Goal: Task Accomplishment & Management: Use online tool/utility

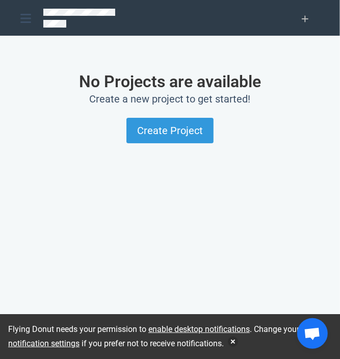
click at [125, 203] on div "No Projects are available Create a new project to get started! Create Project" at bounding box center [170, 202] width 304 height 309
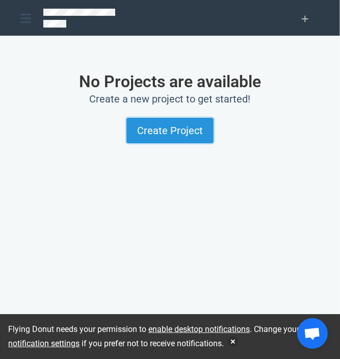
click at [166, 134] on button "Create Project" at bounding box center [170, 131] width 87 height 26
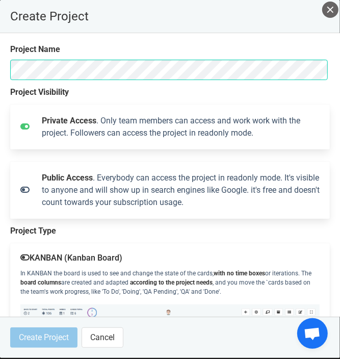
click at [240, 37] on section "Project Name Project Visibility Private Access . Only team members can access a…" at bounding box center [170, 175] width 340 height 284
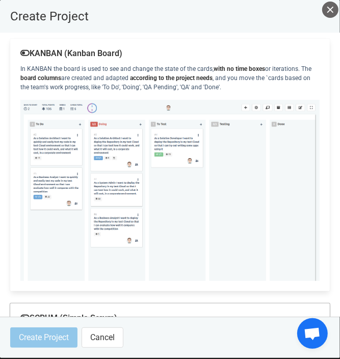
scroll to position [207, 0]
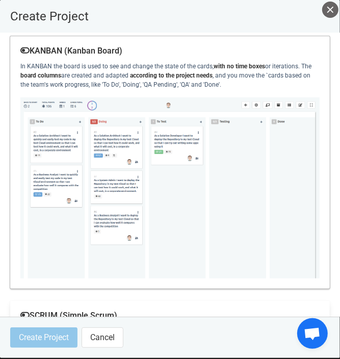
click at [188, 187] on img at bounding box center [170, 188] width 300 height 181
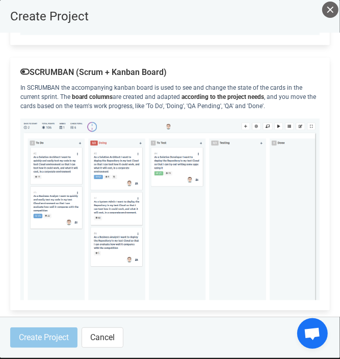
scroll to position [723, 0]
click at [213, 194] on img at bounding box center [170, 209] width 300 height 181
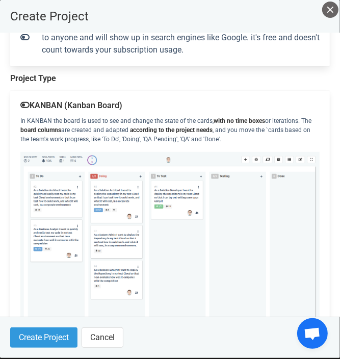
scroll to position [252, 0]
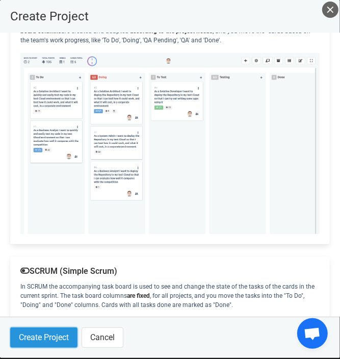
click at [46, 337] on button "Create Project" at bounding box center [43, 338] width 67 height 20
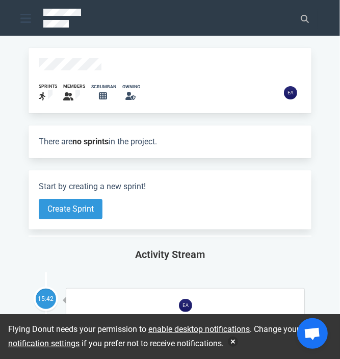
click at [25, 25] on div at bounding box center [25, 19] width 11 height 18
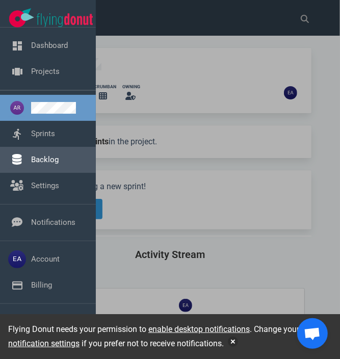
click at [41, 155] on link "Backlog" at bounding box center [45, 159] width 28 height 9
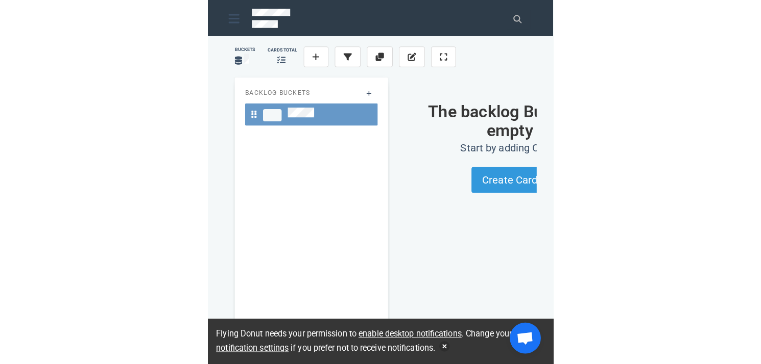
scroll to position [0, 88]
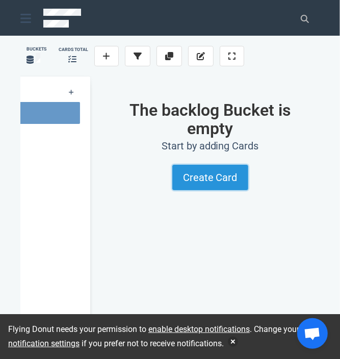
click at [214, 180] on button "Create Card" at bounding box center [211, 178] width 76 height 26
click at [208, 183] on button "Create Card" at bounding box center [211, 178] width 76 height 26
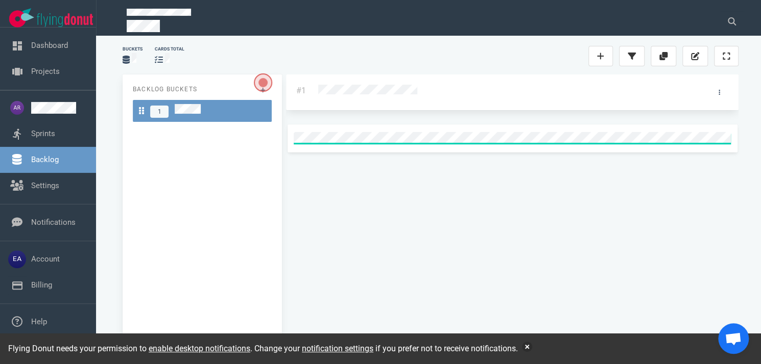
click at [340, 89] on div at bounding box center [502, 91] width 368 height 13
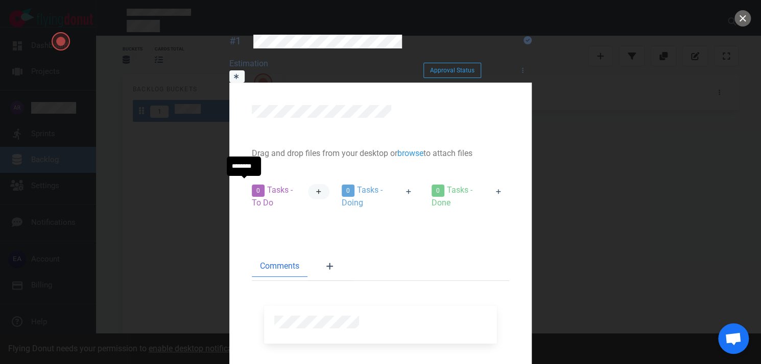
click at [316, 189] on icon at bounding box center [318, 191] width 5 height 5
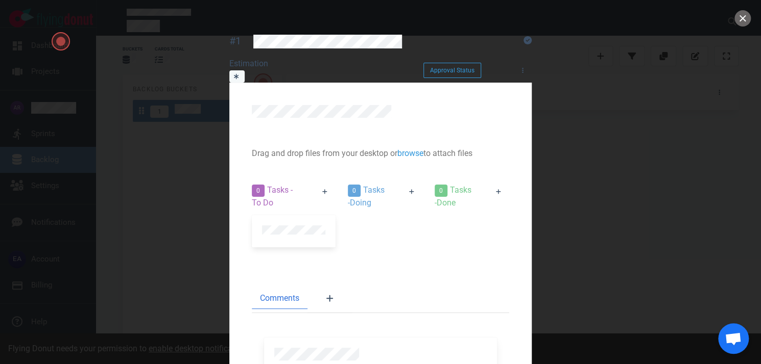
click at [340, 78] on div "#1 Approval Status Estimation Approval Status Drag and drop files from your des…" at bounding box center [380, 220] width 302 height 382
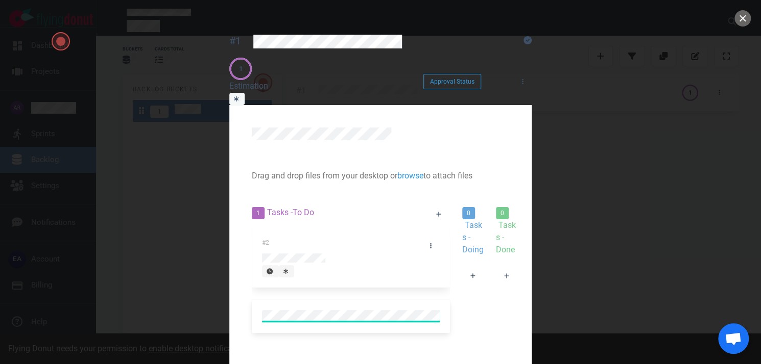
scroll to position [45, 0]
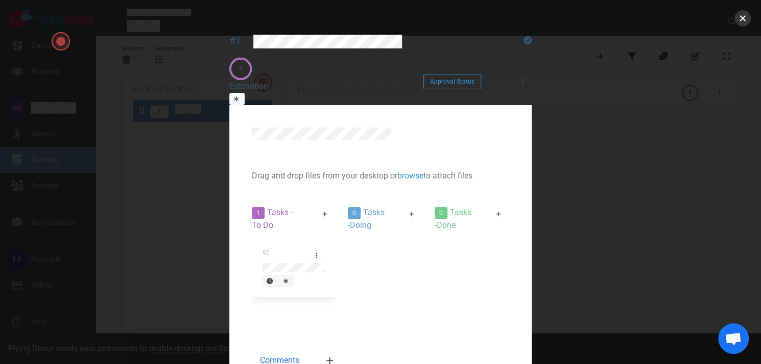
click at [340, 23] on button "close" at bounding box center [742, 18] width 16 height 16
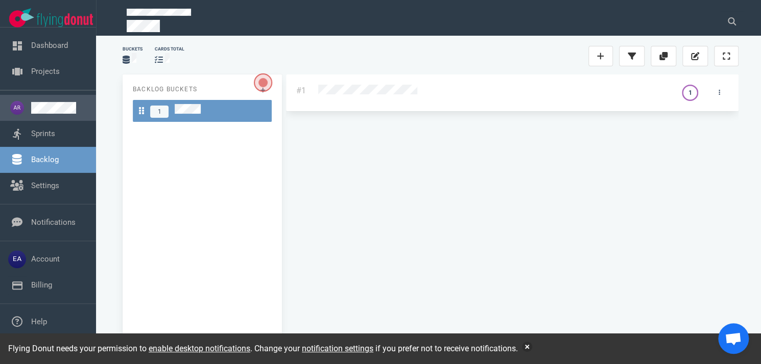
click at [59, 107] on link at bounding box center [59, 108] width 57 height 12
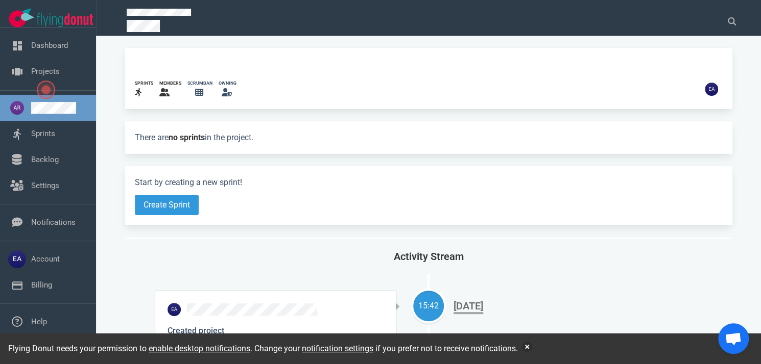
scroll to position [12, 0]
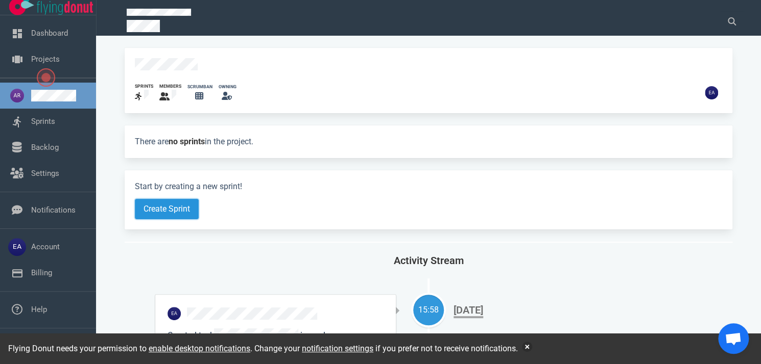
click at [170, 202] on button "Create Sprint" at bounding box center [167, 209] width 64 height 20
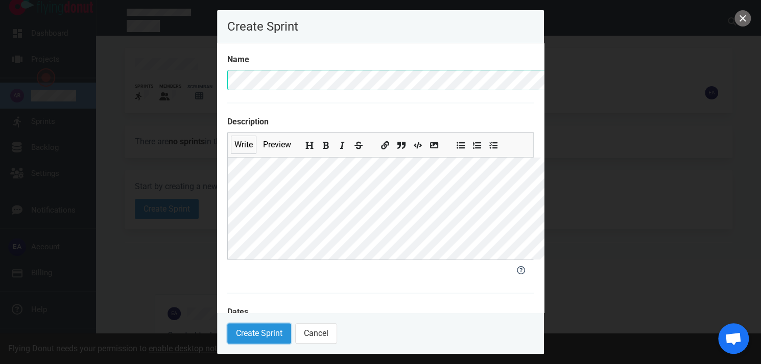
click at [227, 335] on button "Create Sprint" at bounding box center [259, 334] width 64 height 20
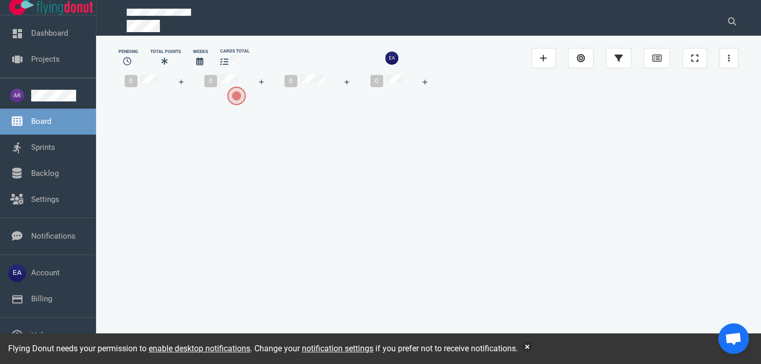
click at [235, 98] on span "Open the dialog" at bounding box center [236, 96] width 18 height 18
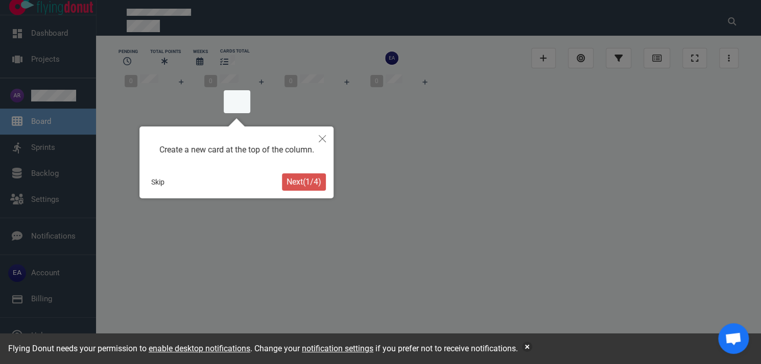
click at [295, 183] on span "Next ( 1 / 4 )" at bounding box center [303, 182] width 35 height 10
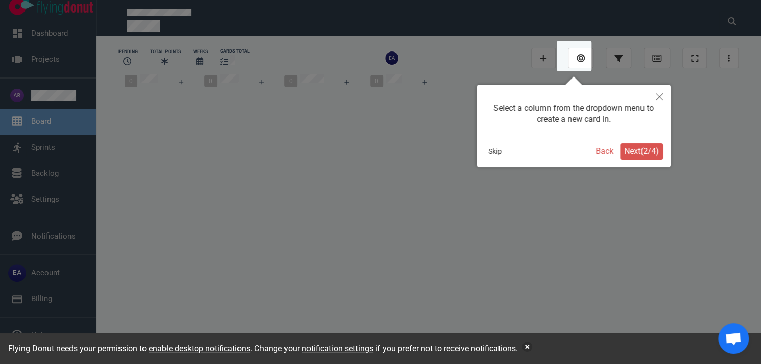
click at [340, 151] on span "Next ( 2 / 4 )" at bounding box center [641, 152] width 35 height 10
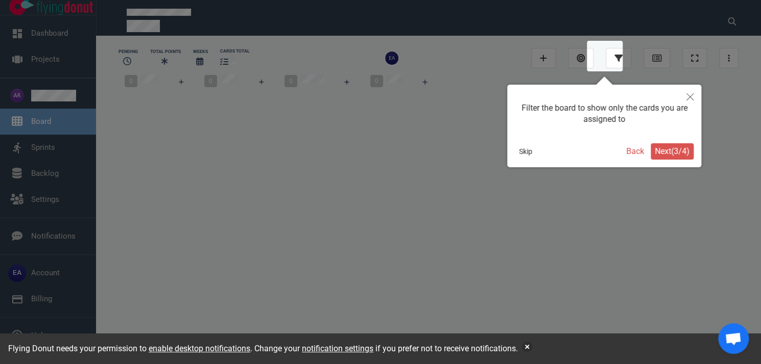
click at [340, 153] on span "Next ( 3 / 4 )" at bounding box center [671, 152] width 35 height 10
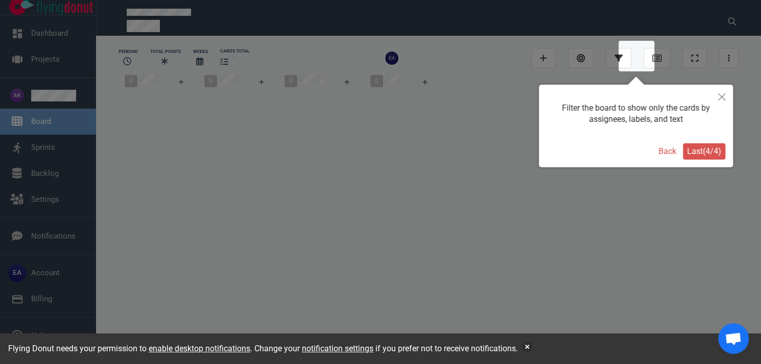
click at [340, 145] on button "Last ( 4 / 4 )" at bounding box center [704, 151] width 42 height 16
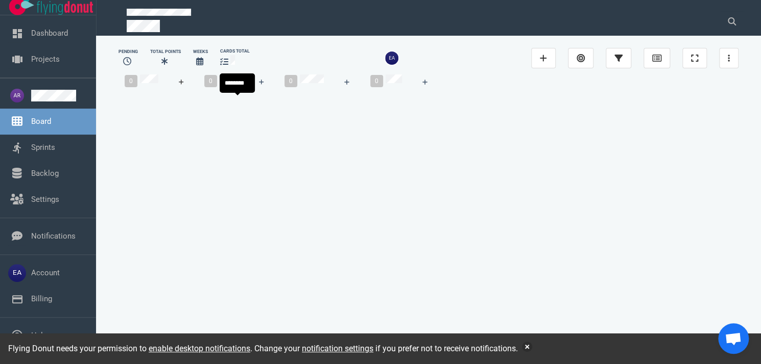
click at [184, 85] on icon at bounding box center [181, 82] width 5 height 5
click at [188, 96] on div at bounding box center [158, 96] width 67 height 0
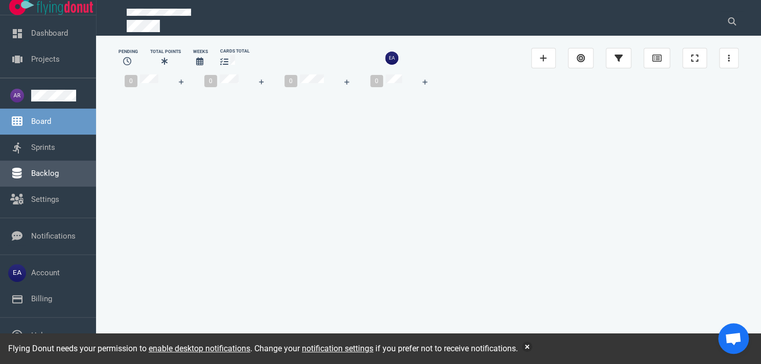
click at [47, 173] on link "Backlog" at bounding box center [45, 173] width 28 height 9
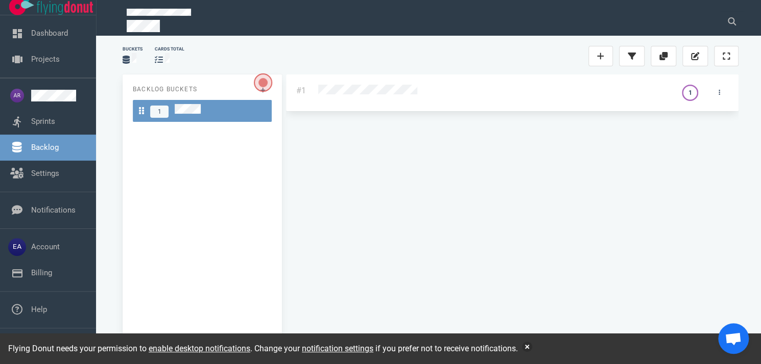
click at [262, 90] on span "Open the dialog" at bounding box center [263, 83] width 18 height 18
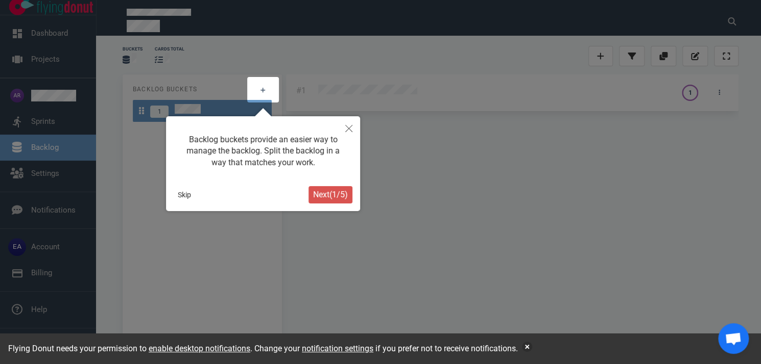
click at [321, 199] on span "Next ( 1 / 5 )" at bounding box center [330, 195] width 35 height 10
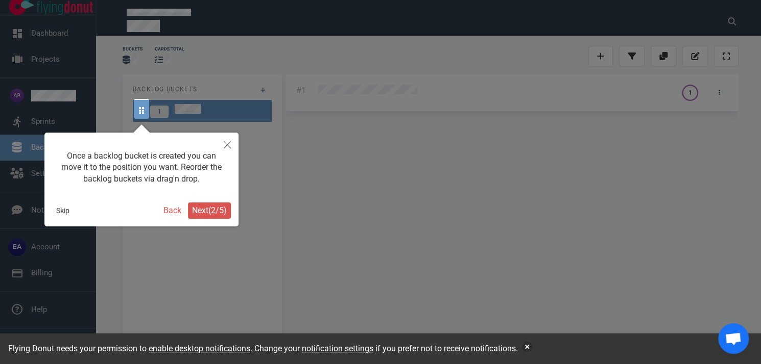
click at [193, 209] on span "Next ( 2 / 5 )" at bounding box center [209, 211] width 35 height 10
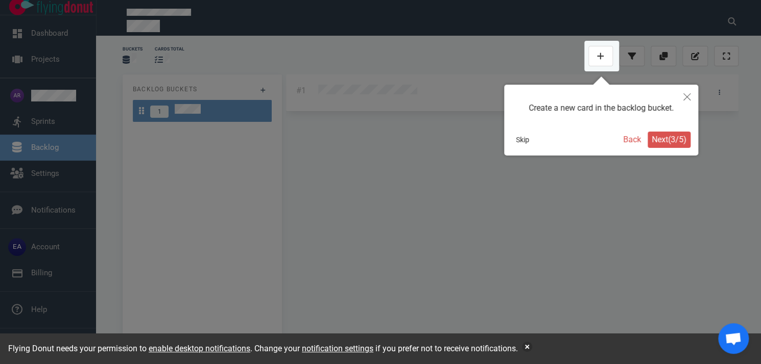
click at [340, 143] on span "Next ( 3 / 5 )" at bounding box center [668, 140] width 35 height 10
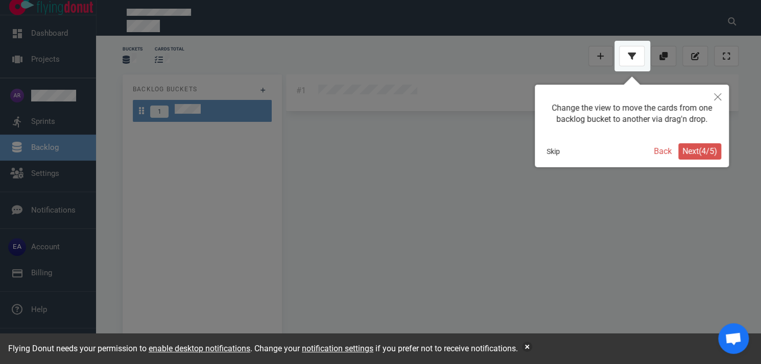
click at [340, 150] on span "Next ( 4 / 5 )" at bounding box center [699, 152] width 35 height 10
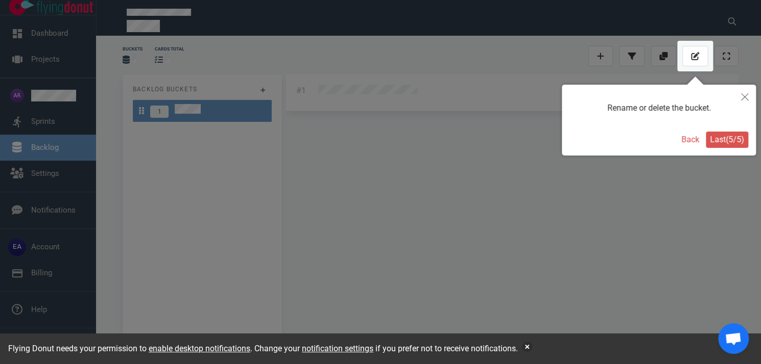
click at [340, 143] on span "Last ( 5 / 5 )" at bounding box center [727, 140] width 34 height 10
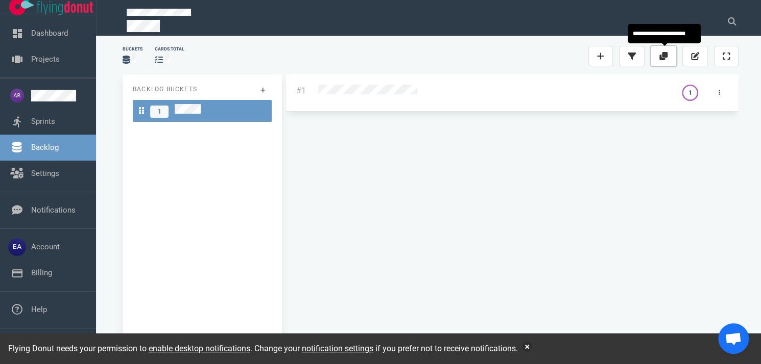
click at [340, 57] on icon at bounding box center [663, 56] width 8 height 8
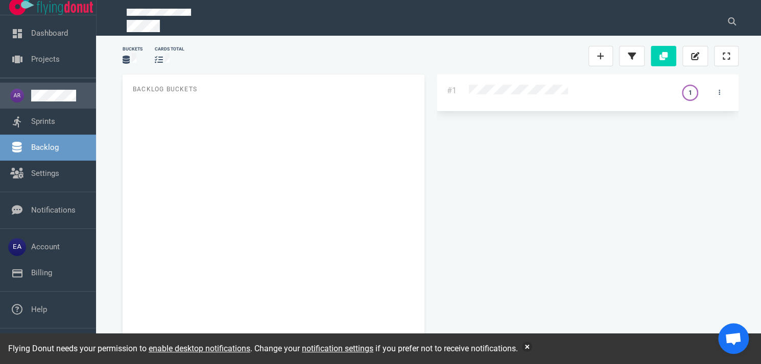
click at [41, 99] on link at bounding box center [59, 96] width 57 height 12
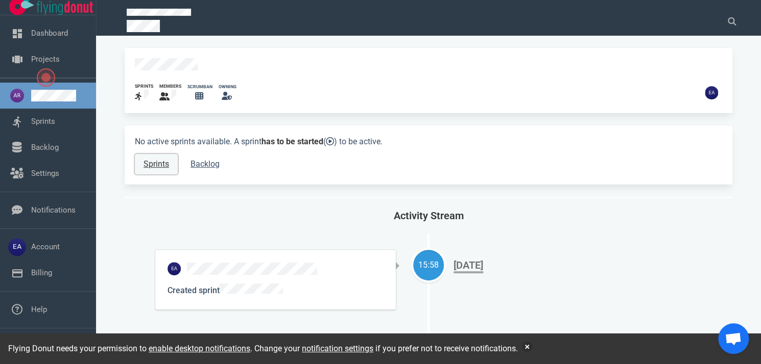
click at [153, 161] on link "Sprints" at bounding box center [156, 164] width 43 height 20
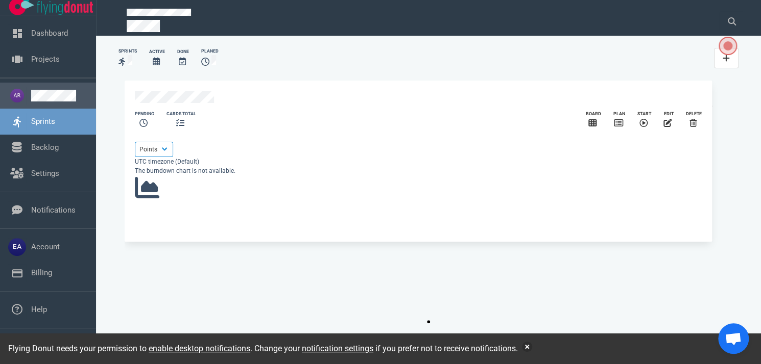
click at [39, 92] on link at bounding box center [59, 96] width 57 height 12
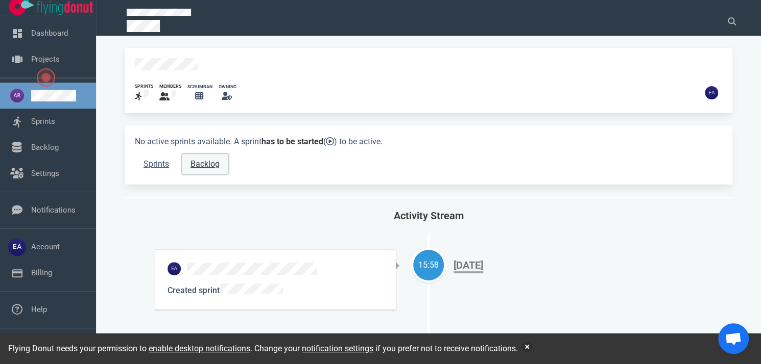
click at [217, 166] on link "Backlog" at bounding box center [205, 164] width 46 height 20
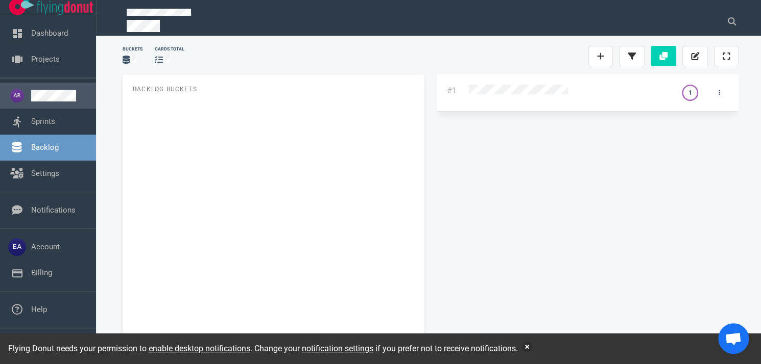
click at [46, 91] on link at bounding box center [59, 96] width 57 height 12
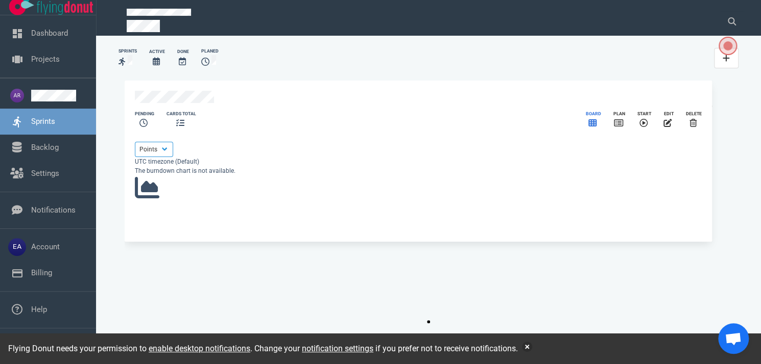
click at [340, 127] on icon "slide 1 of 1" at bounding box center [592, 122] width 8 height 7
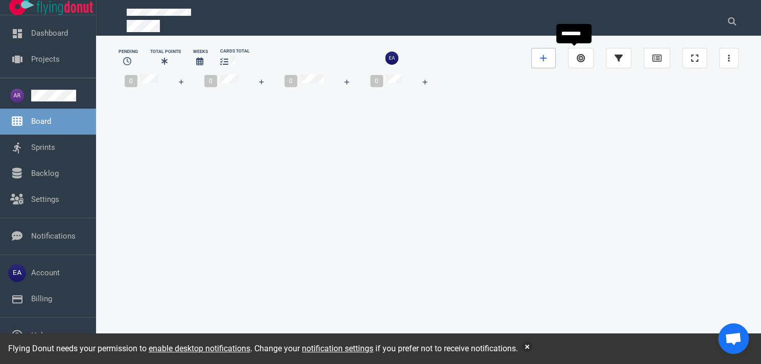
click at [340, 60] on link at bounding box center [543, 58] width 25 height 20
click at [0, 0] on link at bounding box center [0, 0] width 0 height 0
click at [192, 133] on div at bounding box center [158, 115] width 67 height 35
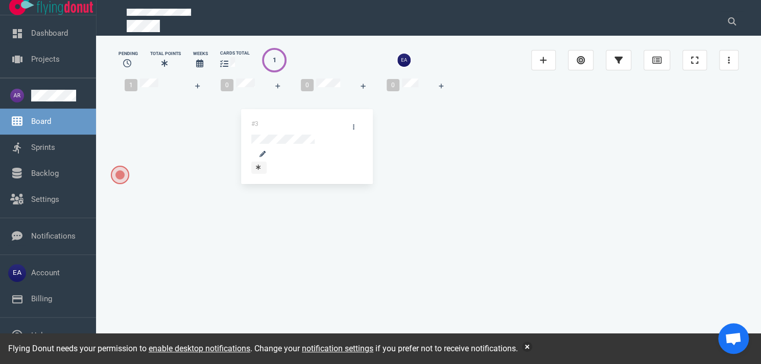
drag, startPoint x: 198, startPoint y: 125, endPoint x: 327, endPoint y: 121, distance: 129.2
click at [327, 121] on div "1 #3 #3 0 0 0" at bounding box center [428, 215] width 620 height 287
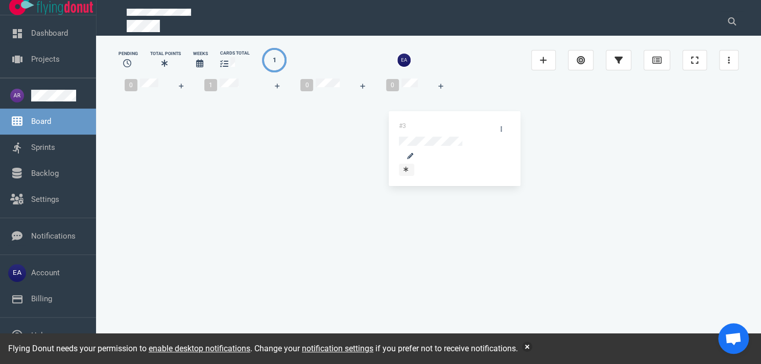
drag, startPoint x: 305, startPoint y: 121, endPoint x: 430, endPoint y: 120, distance: 125.1
click at [340, 120] on div "0 1 #3 #3 0 0" at bounding box center [428, 215] width 620 height 287
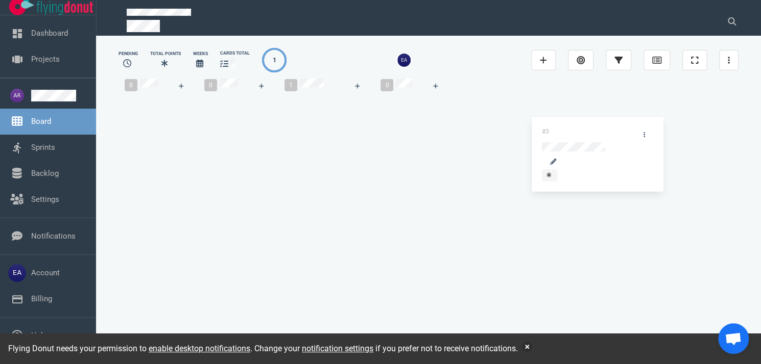
drag, startPoint x: 479, startPoint y: 123, endPoint x: 610, endPoint y: 121, distance: 130.2
click at [340, 121] on div "0 0 1 #3 #3 0" at bounding box center [428, 215] width 620 height 287
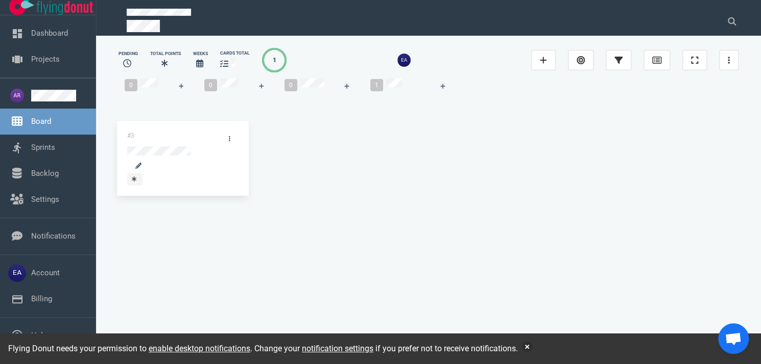
drag, startPoint x: 610, startPoint y: 121, endPoint x: 155, endPoint y: 129, distance: 454.9
click at [155, 129] on div "0 0 0 1 #3 #3" at bounding box center [428, 215] width 620 height 287
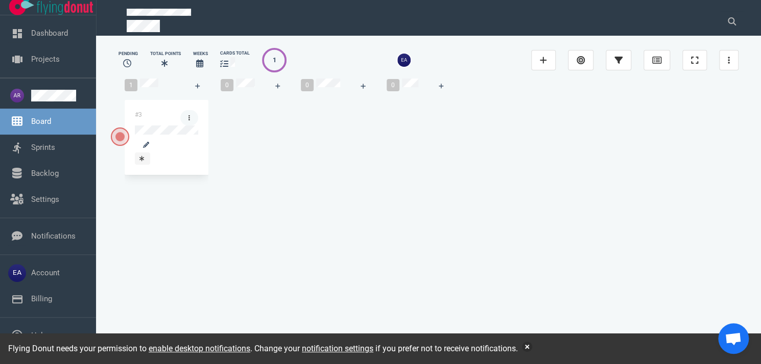
click at [198, 126] on link at bounding box center [189, 117] width 18 height 15
click at [0, 0] on link "Show Details" at bounding box center [0, 0] width 0 height 0
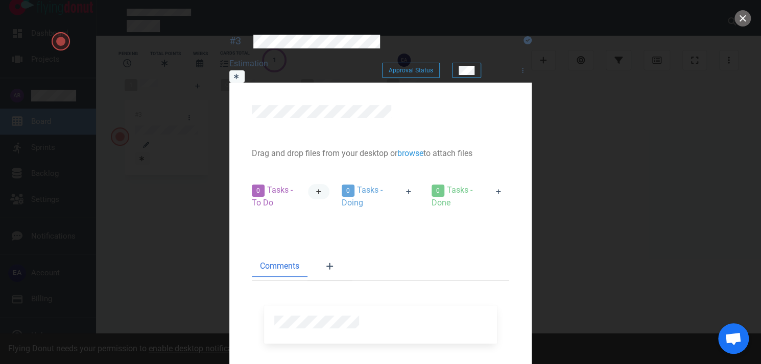
click at [316, 189] on icon at bounding box center [319, 192] width 6 height 6
click at [340, 105] on div at bounding box center [378, 111] width 252 height 13
click at [340, 21] on button "close" at bounding box center [742, 18] width 16 height 16
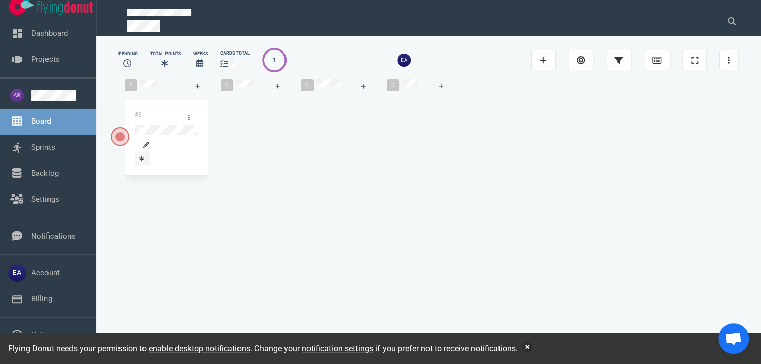
click at [172, 186] on div "#3" at bounding box center [167, 143] width 84 height 87
drag, startPoint x: 172, startPoint y: 186, endPoint x: 143, endPoint y: 188, distance: 29.2
click at [143, 187] on div "#3" at bounding box center [167, 143] width 84 height 87
click at [278, 58] on div "1" at bounding box center [274, 60] width 25 height 25
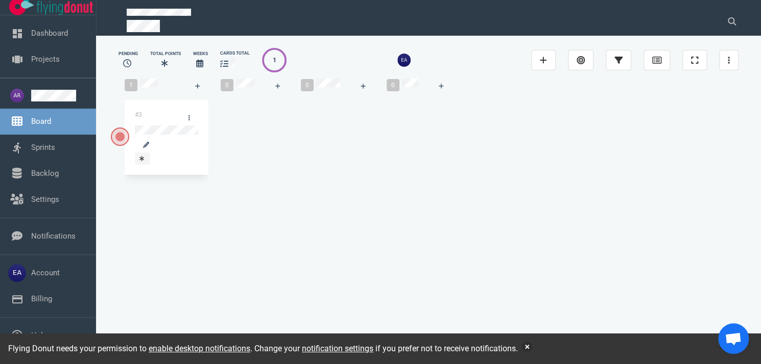
click at [225, 60] on icon at bounding box center [224, 63] width 8 height 7
click at [340, 61] on link at bounding box center [581, 60] width 26 height 20
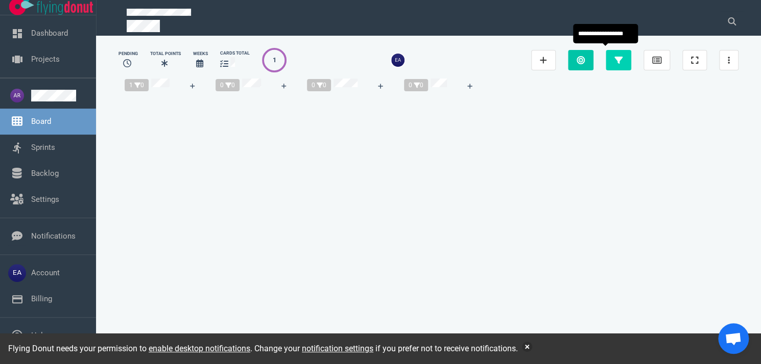
click at [340, 61] on link at bounding box center [581, 60] width 26 height 20
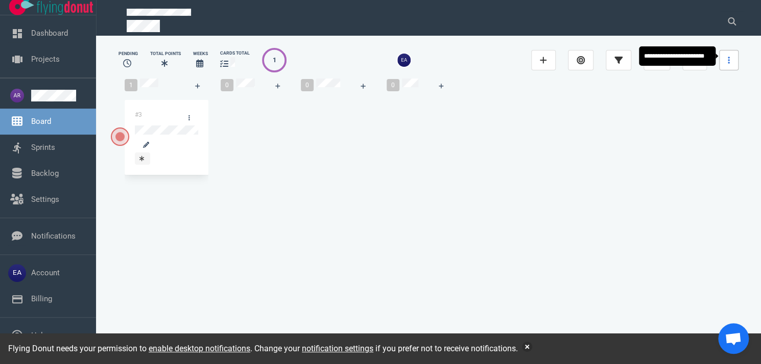
click at [340, 58] on link at bounding box center [728, 60] width 19 height 20
click at [0, 0] on link "Start Sprint" at bounding box center [0, 0] width 0 height 0
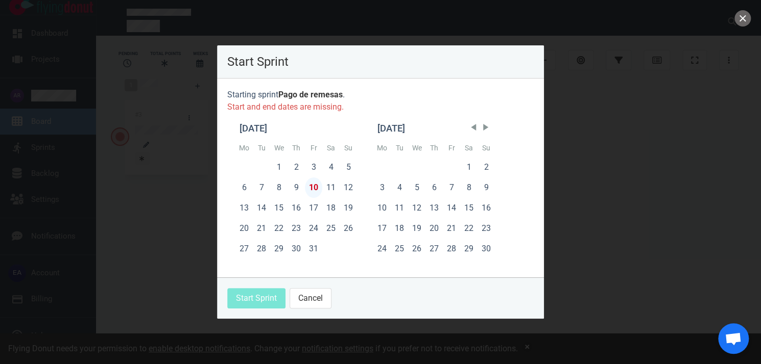
click at [310, 188] on div "10" at bounding box center [313, 188] width 17 height 20
click at [324, 186] on div "11" at bounding box center [330, 188] width 17 height 20
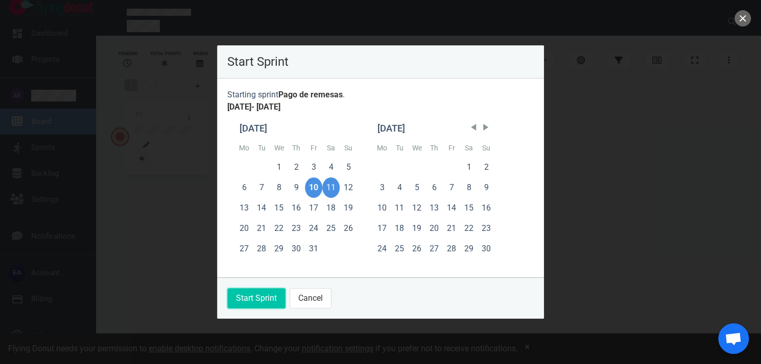
click at [263, 305] on button "Start Sprint" at bounding box center [256, 298] width 58 height 20
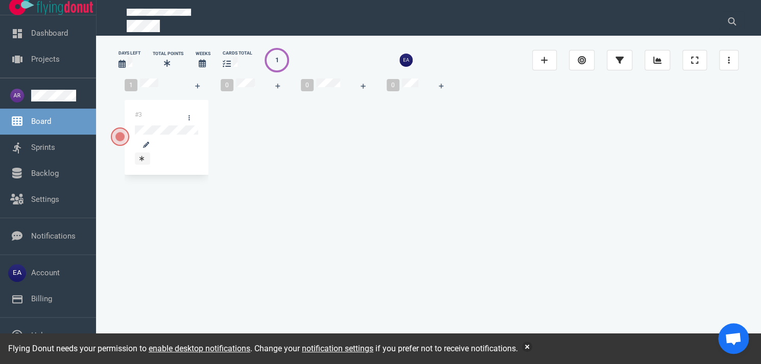
click at [288, 100] on div at bounding box center [255, 100] width 68 height 0
click at [139, 156] on icon at bounding box center [141, 159] width 5 height 6
click at [150, 187] on div "#3" at bounding box center [167, 143] width 84 height 87
click at [195, 186] on div "#3" at bounding box center [167, 143] width 84 height 87
click at [38, 172] on link "Backlog" at bounding box center [45, 173] width 28 height 9
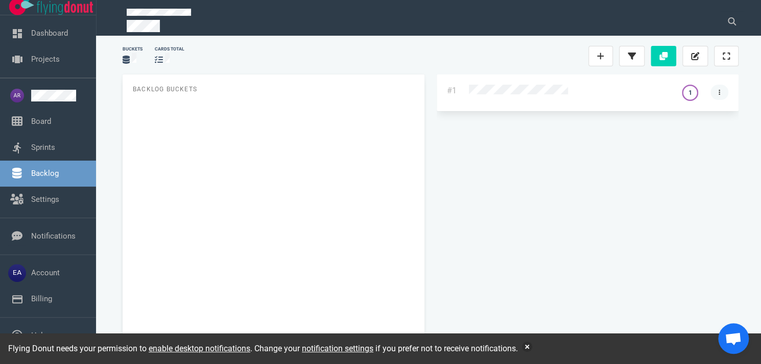
click at [340, 92] on link at bounding box center [719, 92] width 18 height 15
